Goal: Information Seeking & Learning: Learn about a topic

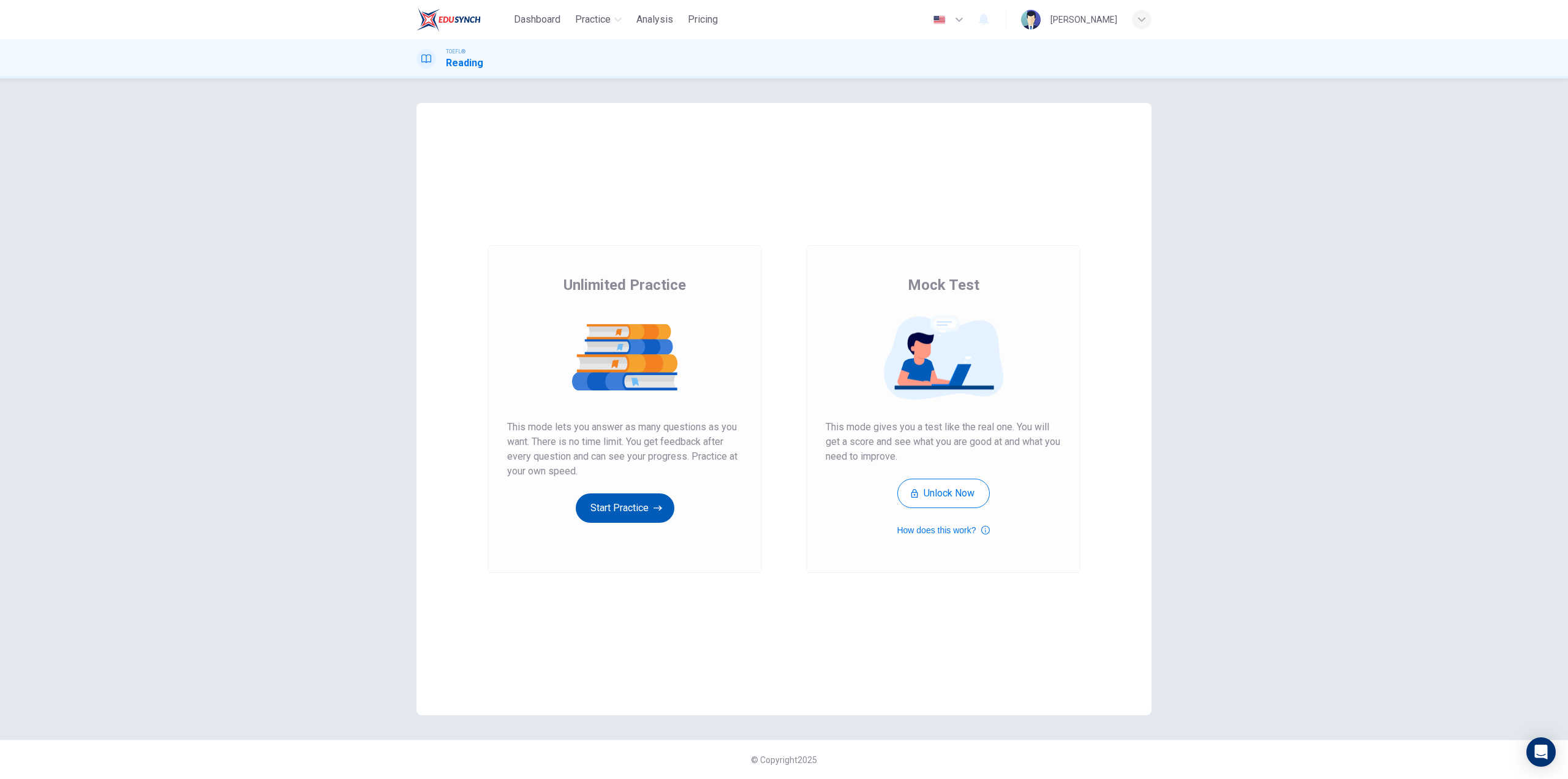
click at [625, 509] on button "Start Practice" at bounding box center [625, 508] width 99 height 30
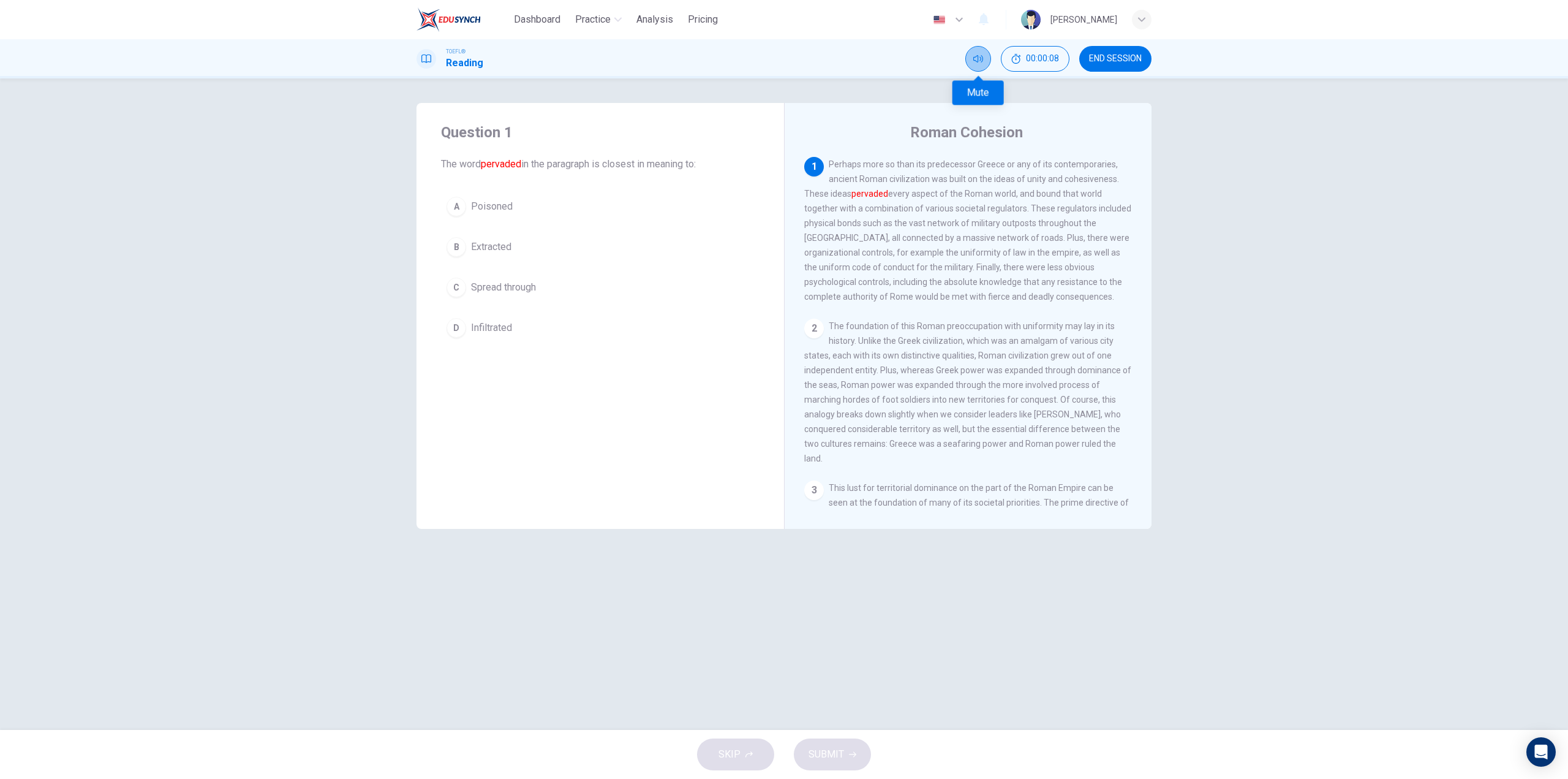
click at [982, 61] on icon "Mute" at bounding box center [978, 59] width 10 height 10
click at [982, 61] on icon "Unmute" at bounding box center [978, 59] width 10 height 10
click at [870, 194] on font "pervaded" at bounding box center [869, 193] width 36 height 10
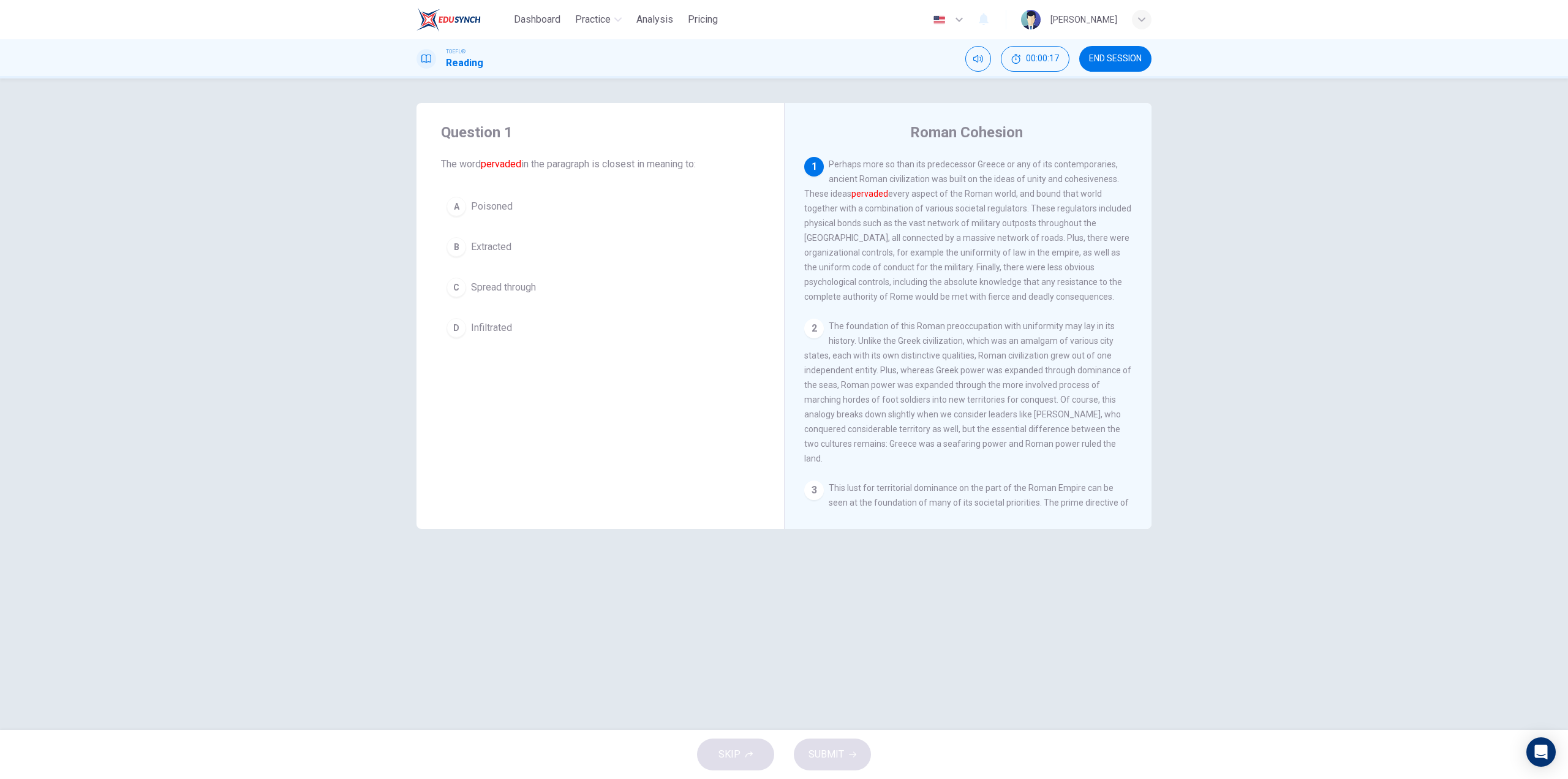
click at [870, 194] on font "pervaded" at bounding box center [869, 193] width 36 height 10
click at [512, 290] on span "Spread through" at bounding box center [503, 287] width 65 height 15
click at [834, 749] on span "SUBMIT" at bounding box center [826, 754] width 36 height 17
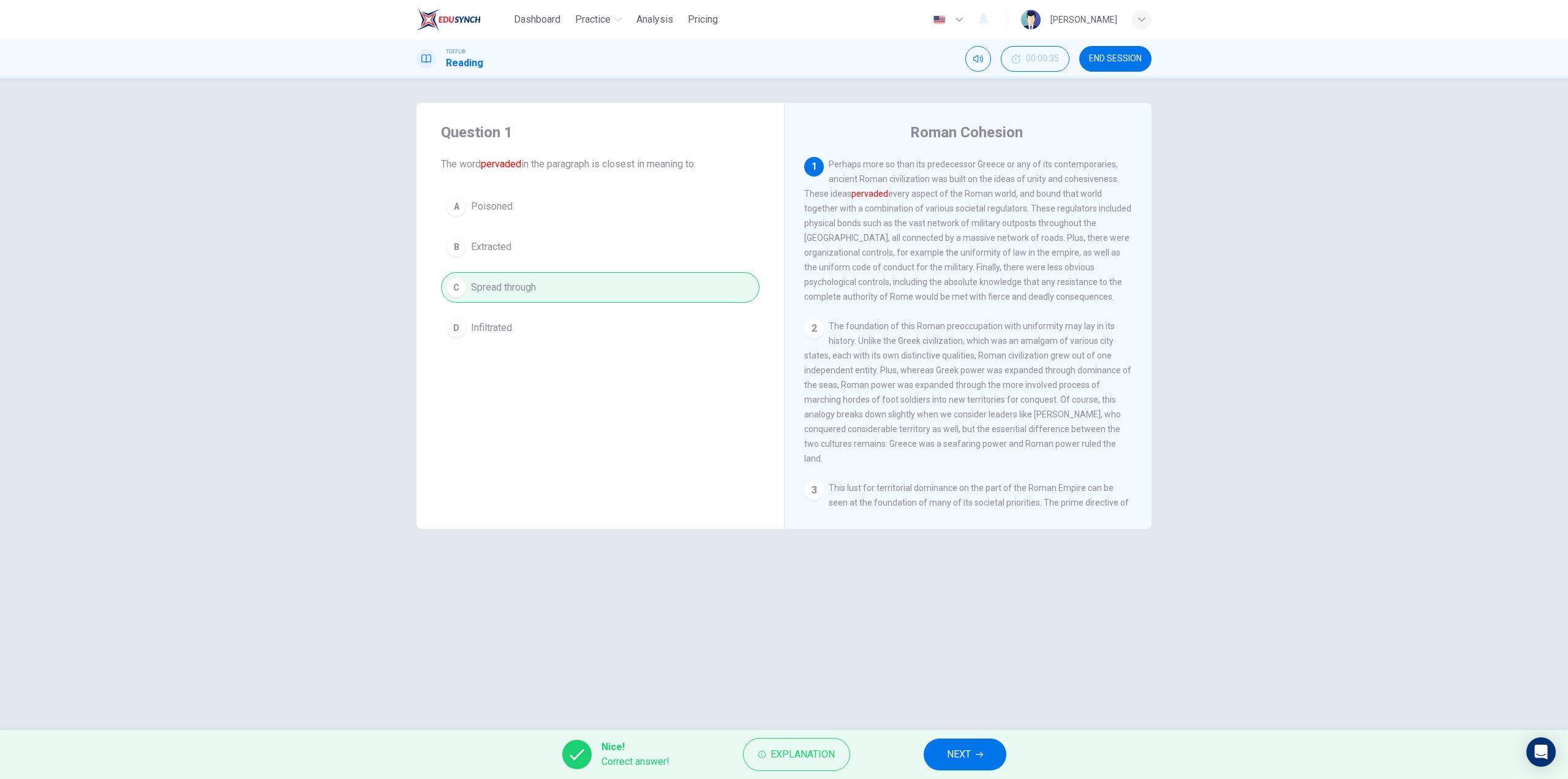
click at [950, 744] on button "NEXT" at bounding box center [965, 754] width 82 height 32
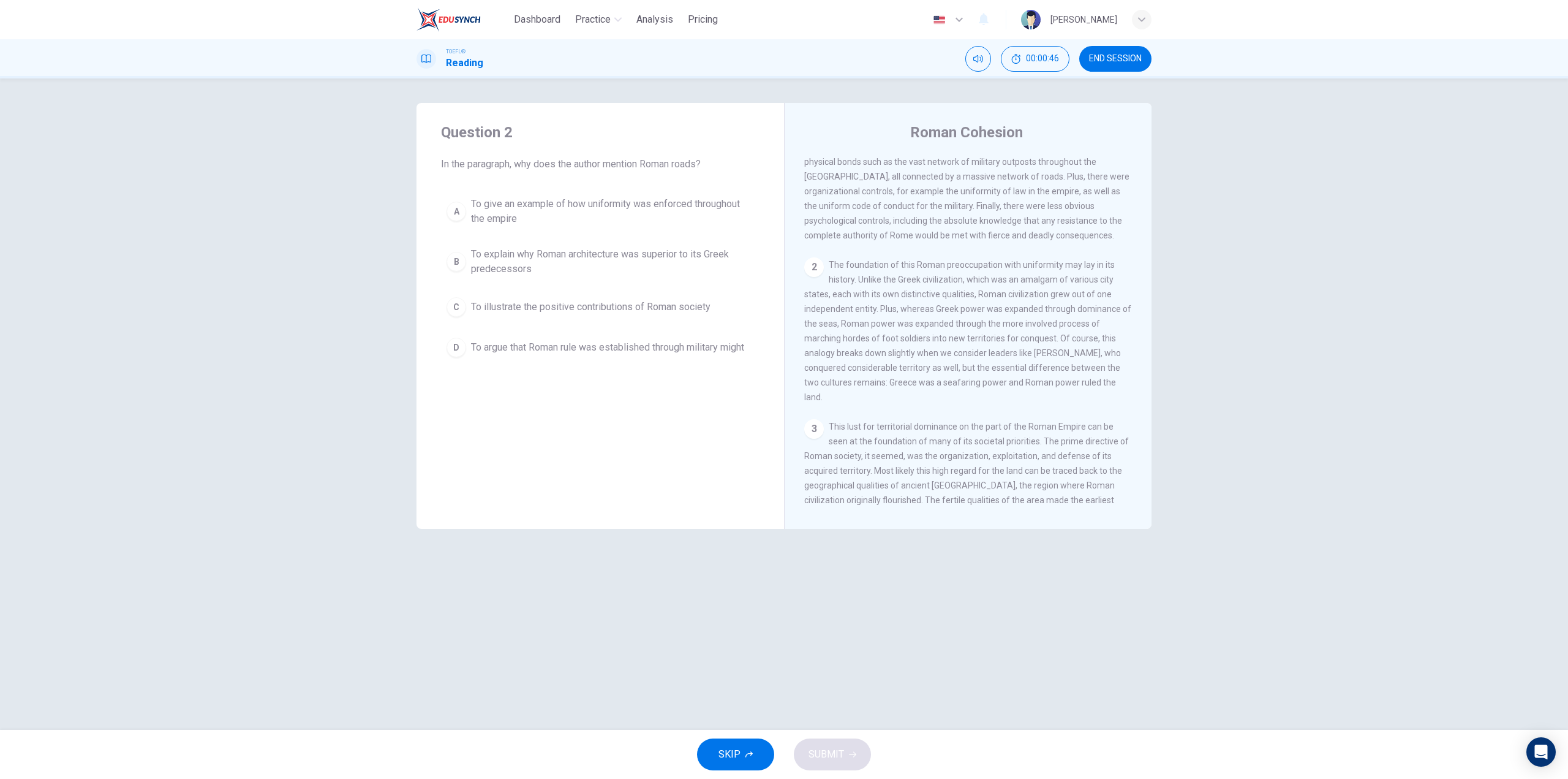
click at [817, 268] on div "2" at bounding box center [814, 267] width 20 height 20
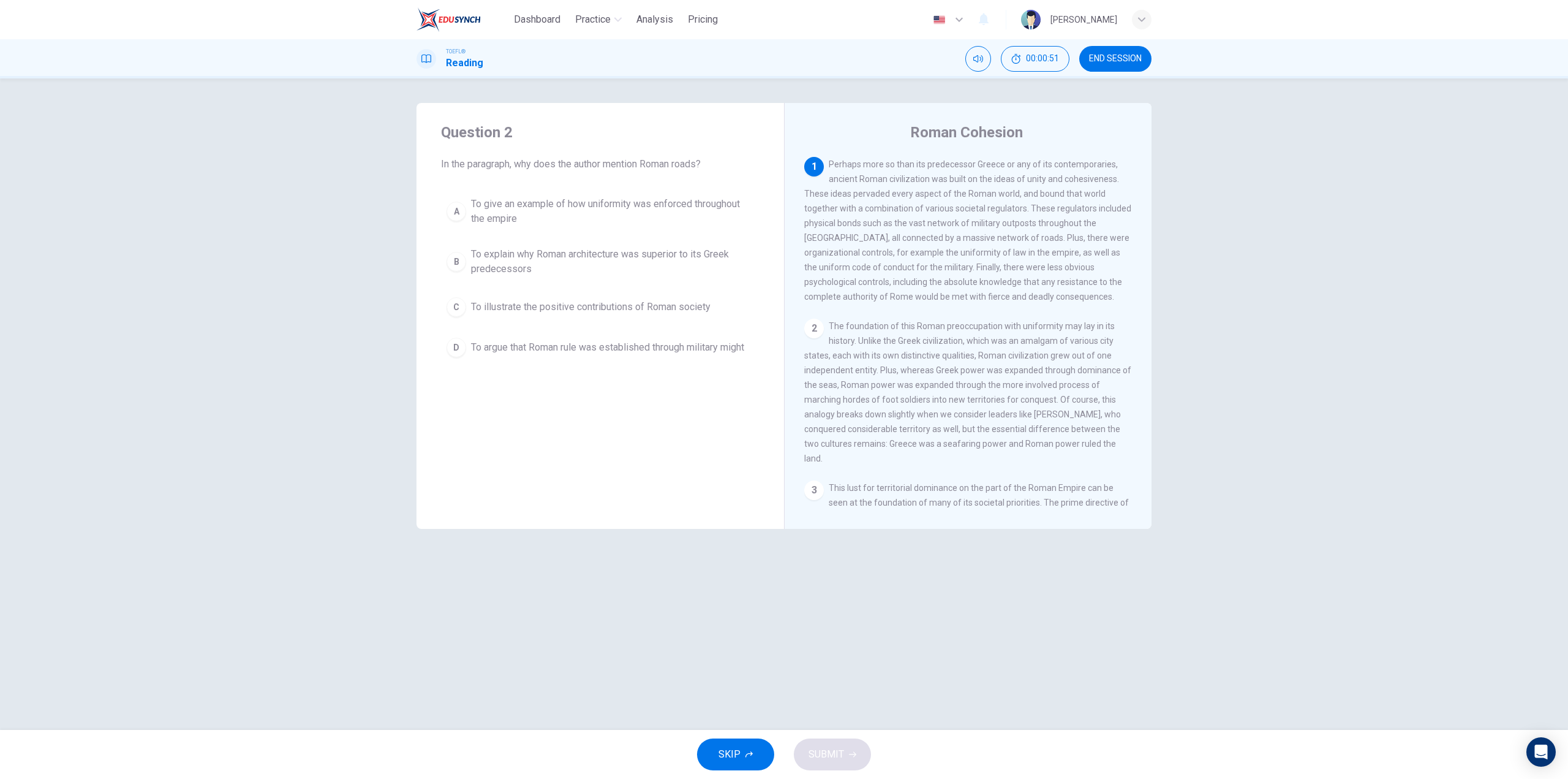
drag, startPoint x: 1028, startPoint y: 198, endPoint x: 1067, endPoint y: 198, distance: 39.0
click at [1067, 199] on span "Perhaps more so than its predecessor Greece or any of its contemporaries, ancie…" at bounding box center [968, 230] width 327 height 142
drag, startPoint x: 1076, startPoint y: 197, endPoint x: 1086, endPoint y: 221, distance: 26.0
click at [1082, 201] on div "1 Perhaps more so than its predecessor Greece or any of its contemporaries, anc…" at bounding box center [969, 230] width 328 height 147
drag, startPoint x: 1032, startPoint y: 209, endPoint x: 1057, endPoint y: 210, distance: 25.0
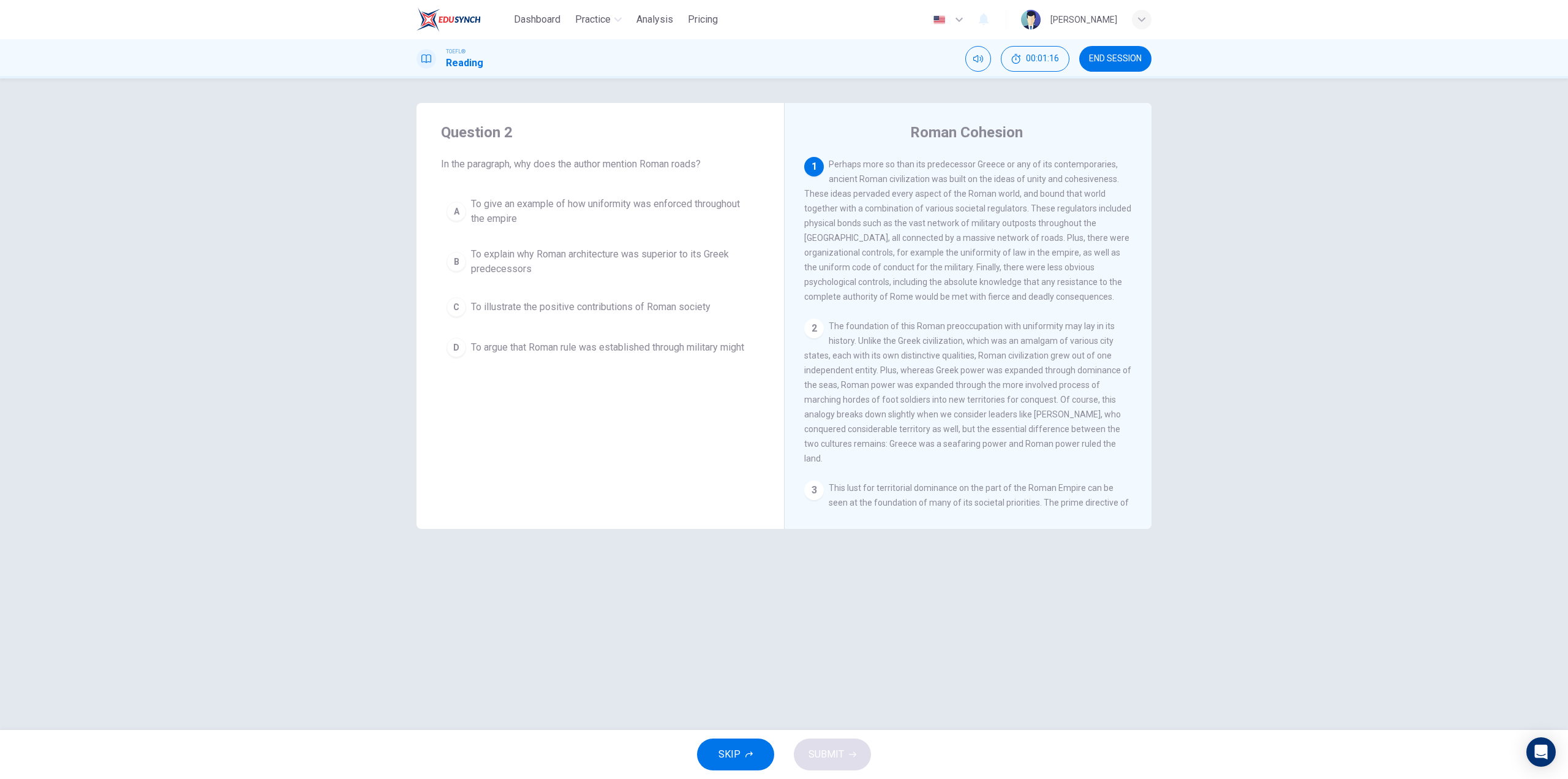
click at [1057, 210] on span "Perhaps more so than its predecessor Greece or any of its contemporaries, ancie…" at bounding box center [968, 230] width 327 height 142
click at [457, 345] on div "D" at bounding box center [456, 347] width 20 height 20
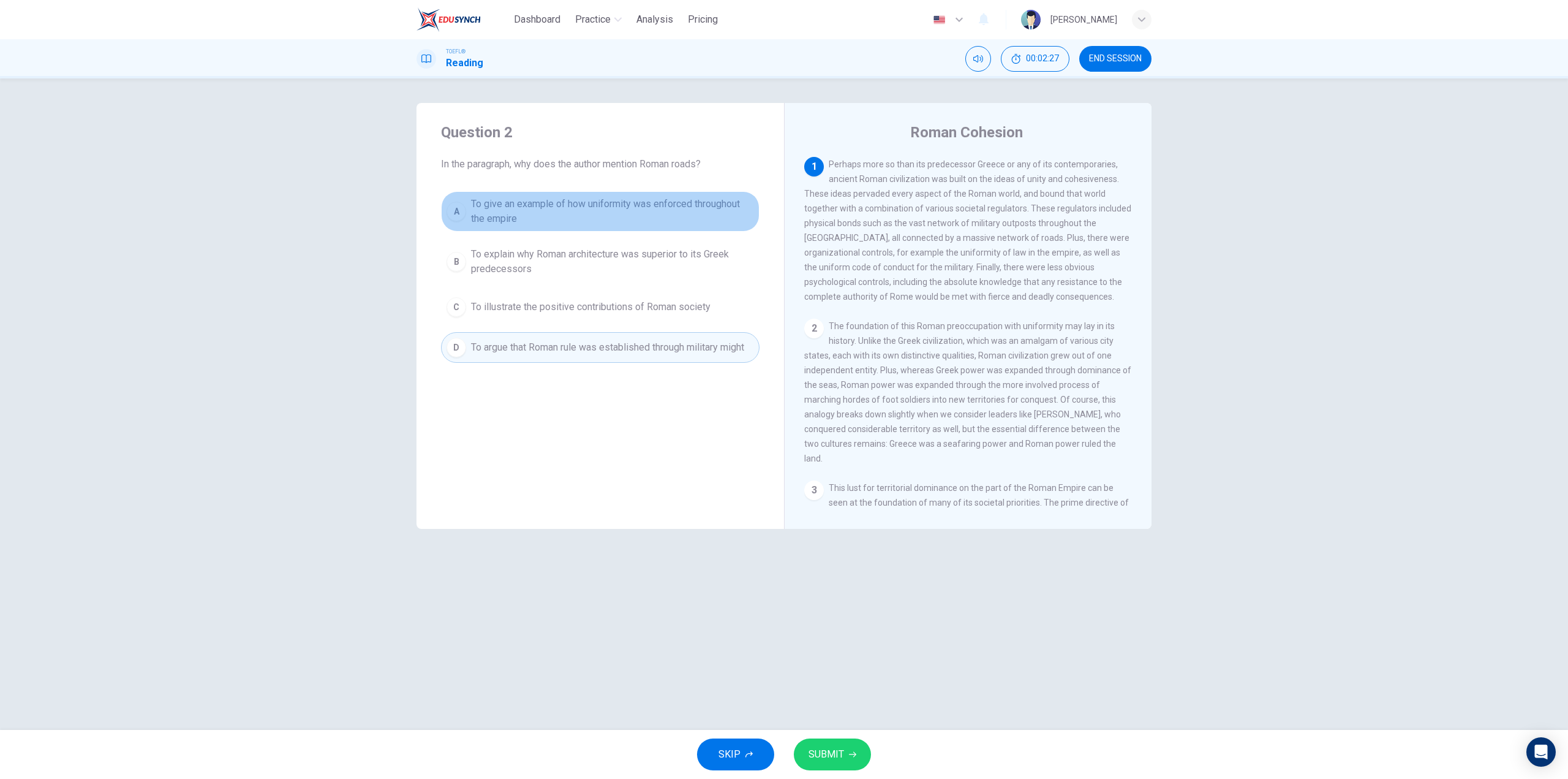
click at [595, 210] on span "To give an example of how uniformity was enforced throughout the empire" at bounding box center [612, 211] width 283 height 30
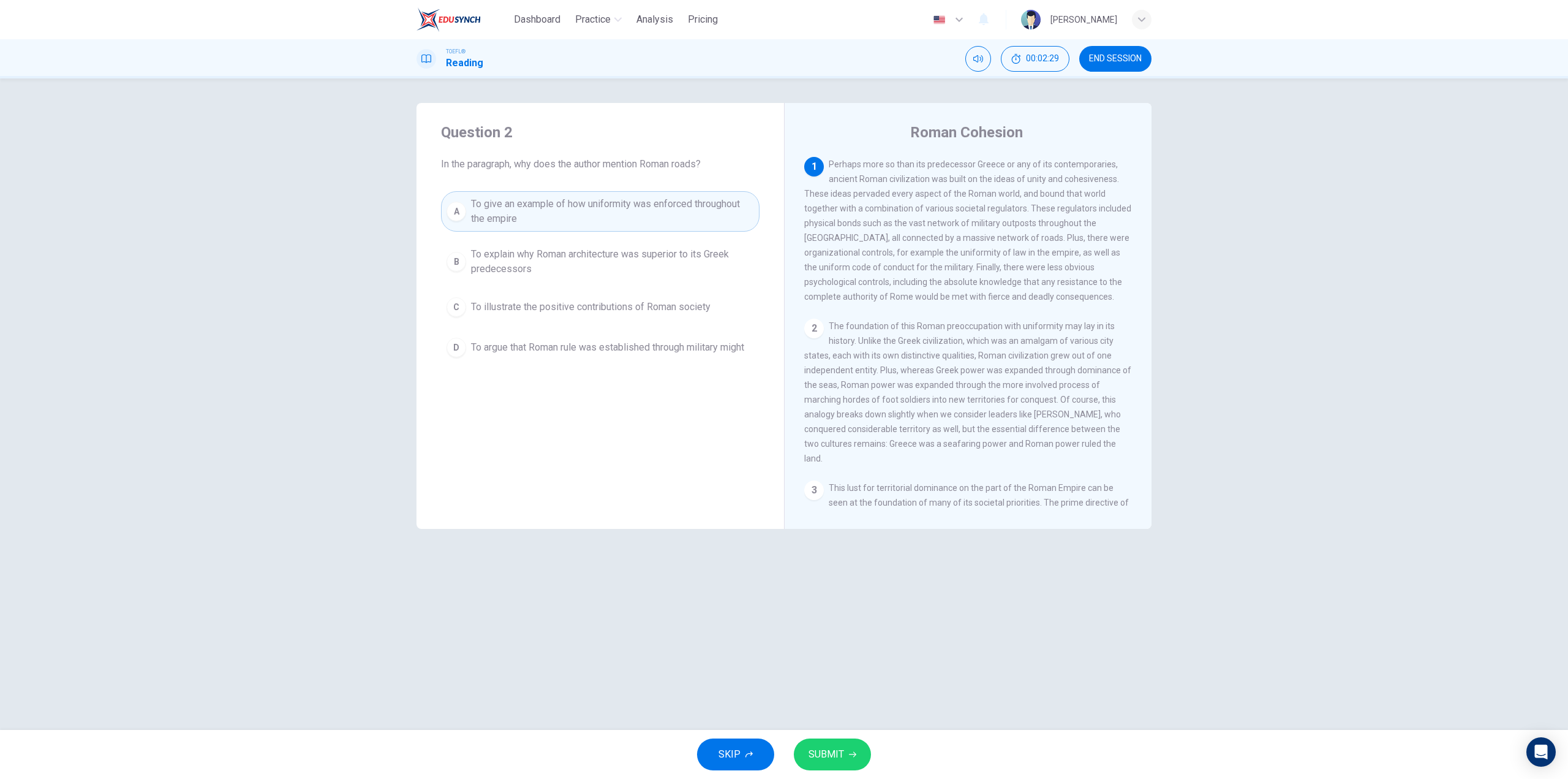
click at [574, 363] on div "Question 2 In the paragraph, why does the author mention Roman roads? A To give…" at bounding box center [601, 243] width 368 height 280
click at [569, 347] on span "To argue that Roman rule was established through military might" at bounding box center [607, 347] width 273 height 15
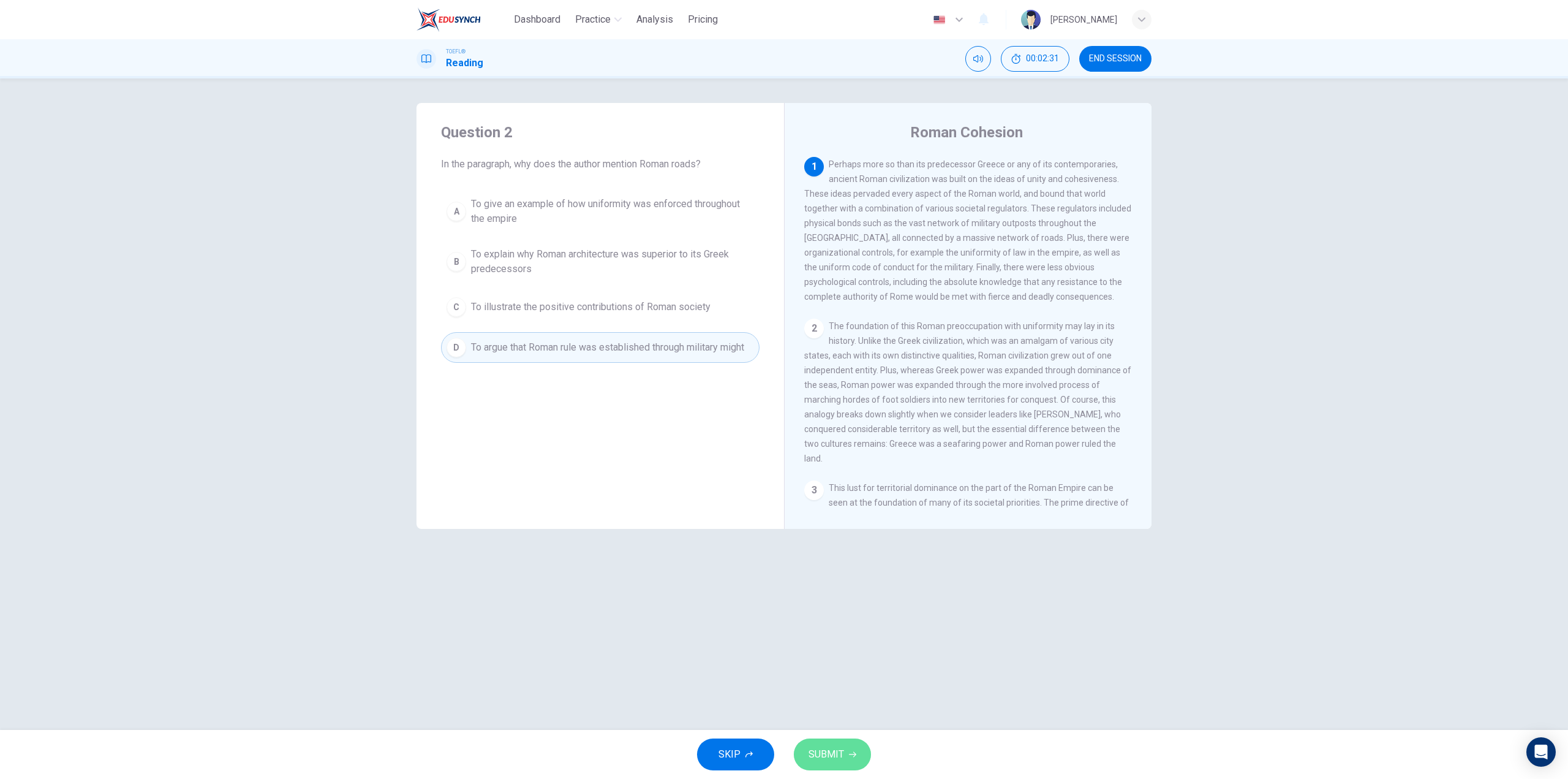
click at [846, 752] on button "SUBMIT" at bounding box center [832, 754] width 77 height 32
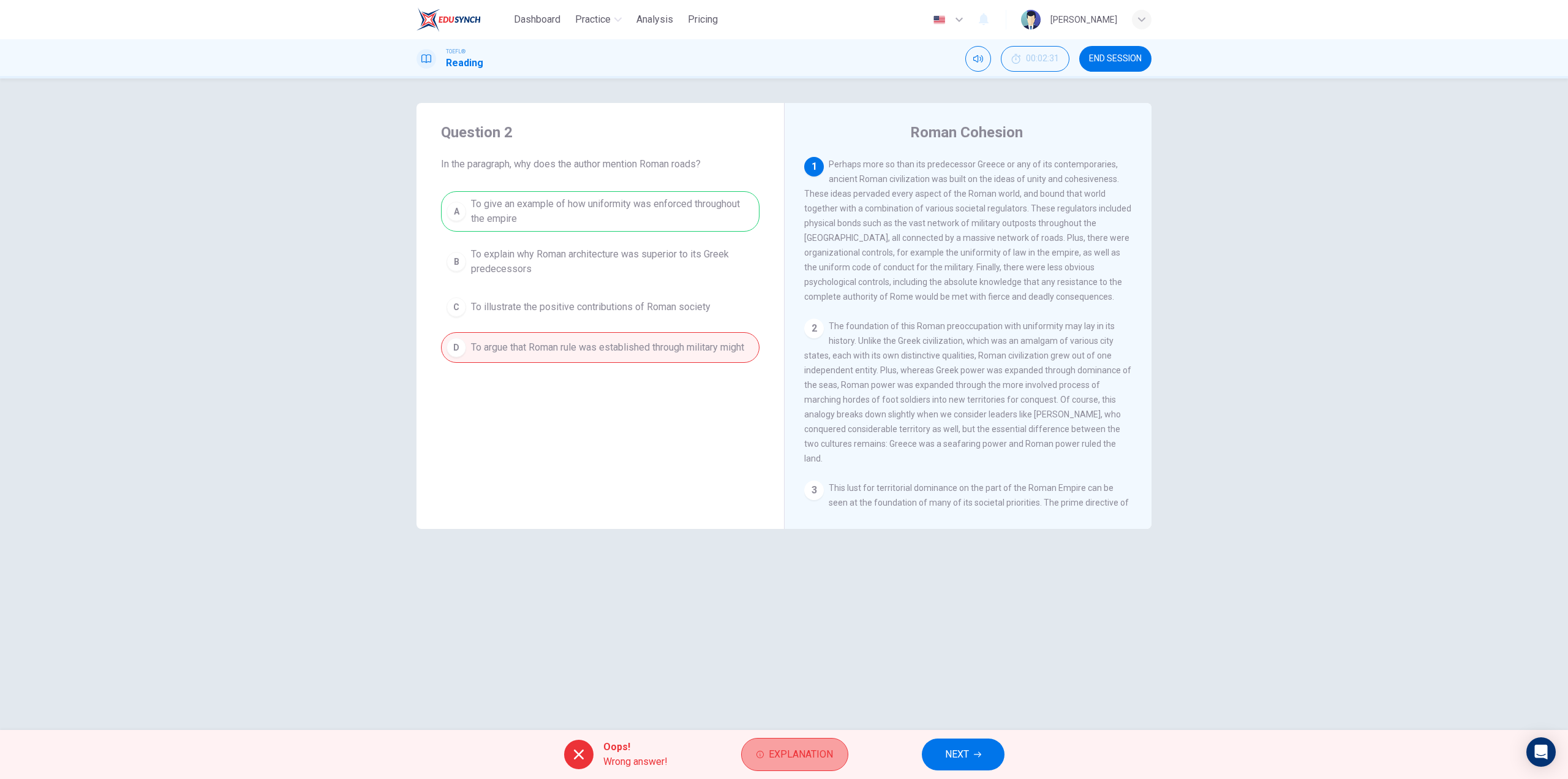
click at [786, 753] on span "Explanation" at bounding box center [801, 754] width 64 height 17
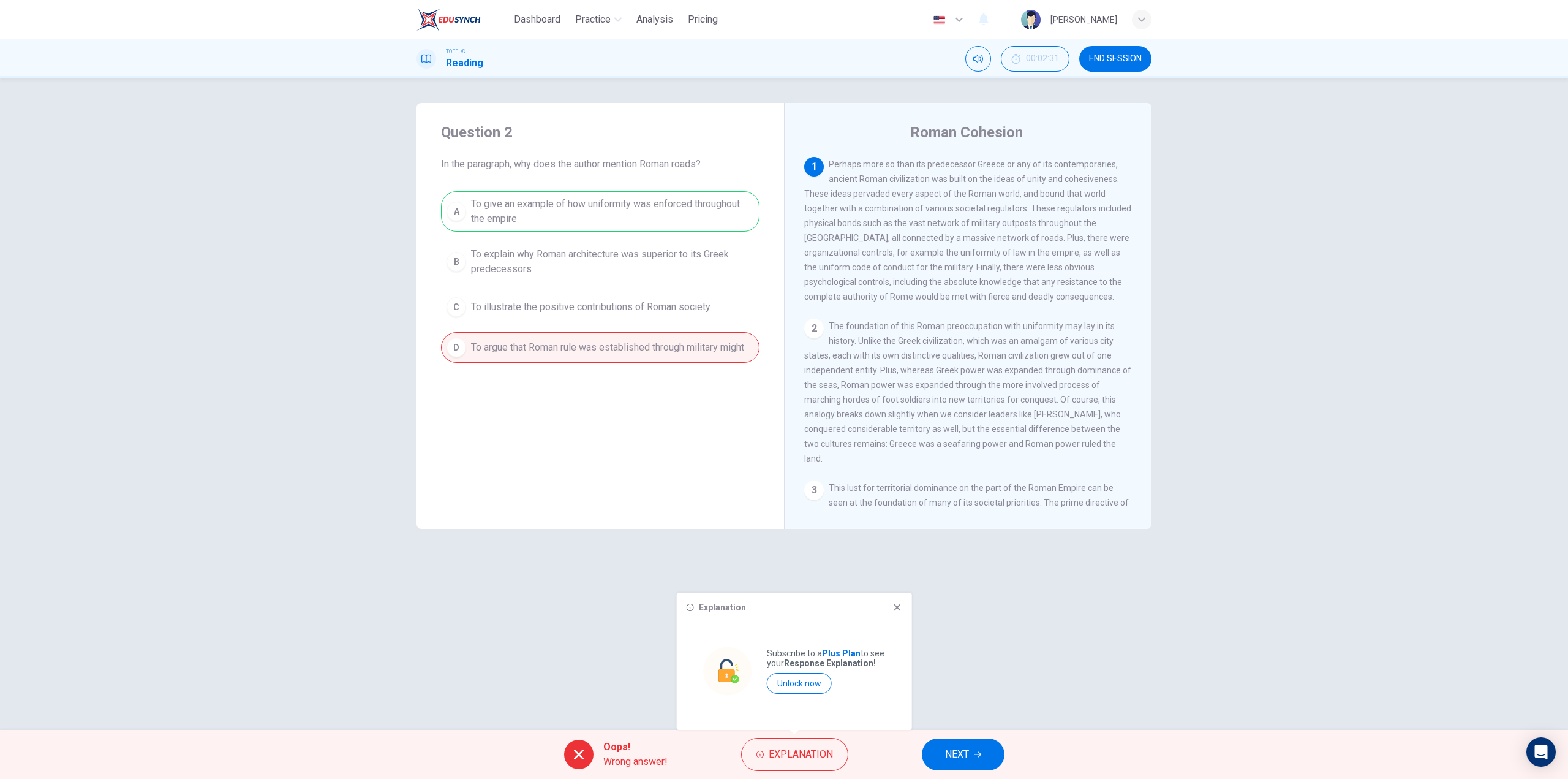
click at [899, 603] on icon at bounding box center [897, 607] width 10 height 10
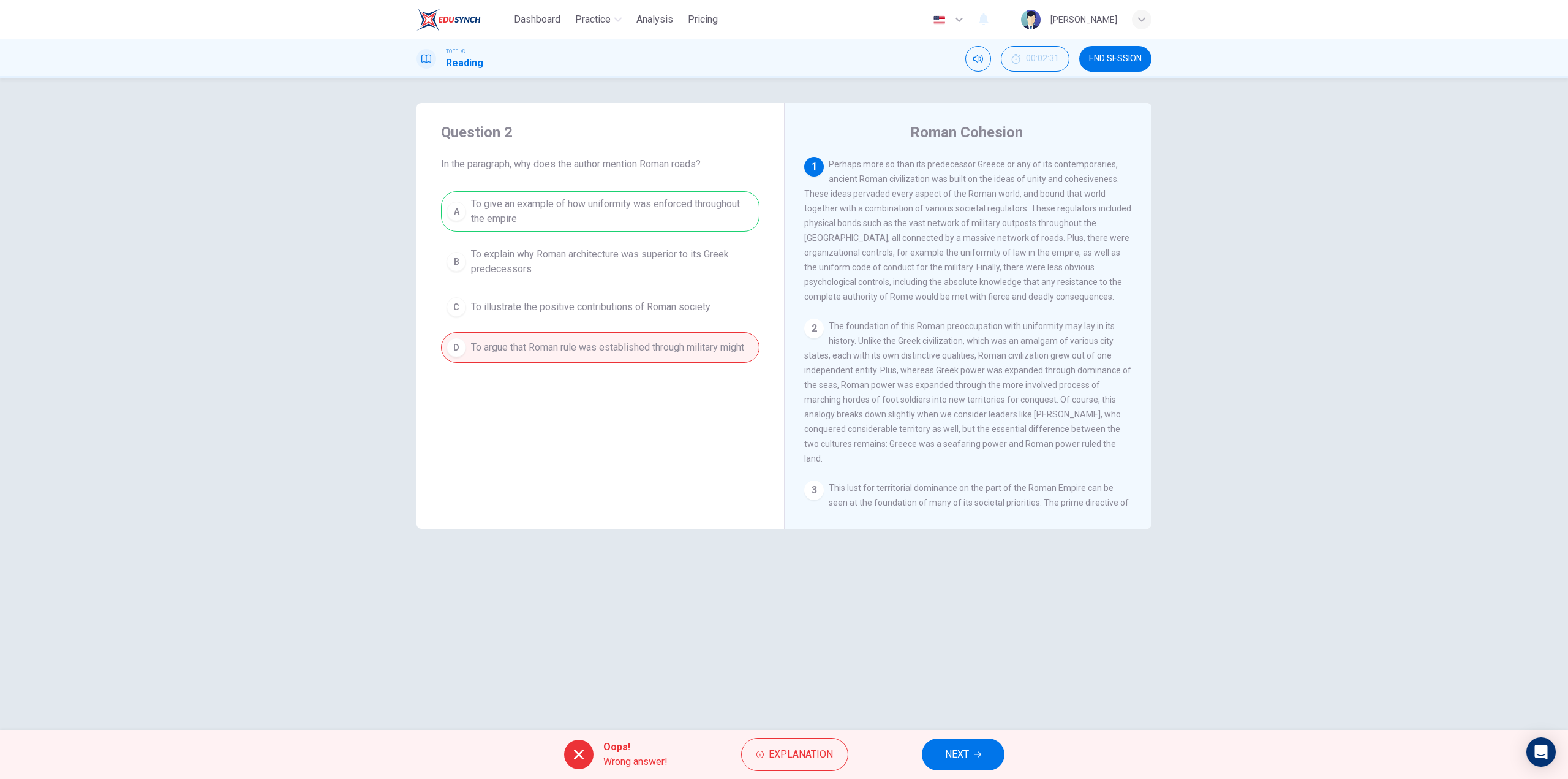
click at [628, 201] on div "A To give an example of how uniformity was enforced throughout the empire B To …" at bounding box center [601, 277] width 319 height 172
